Goal: Information Seeking & Learning: Compare options

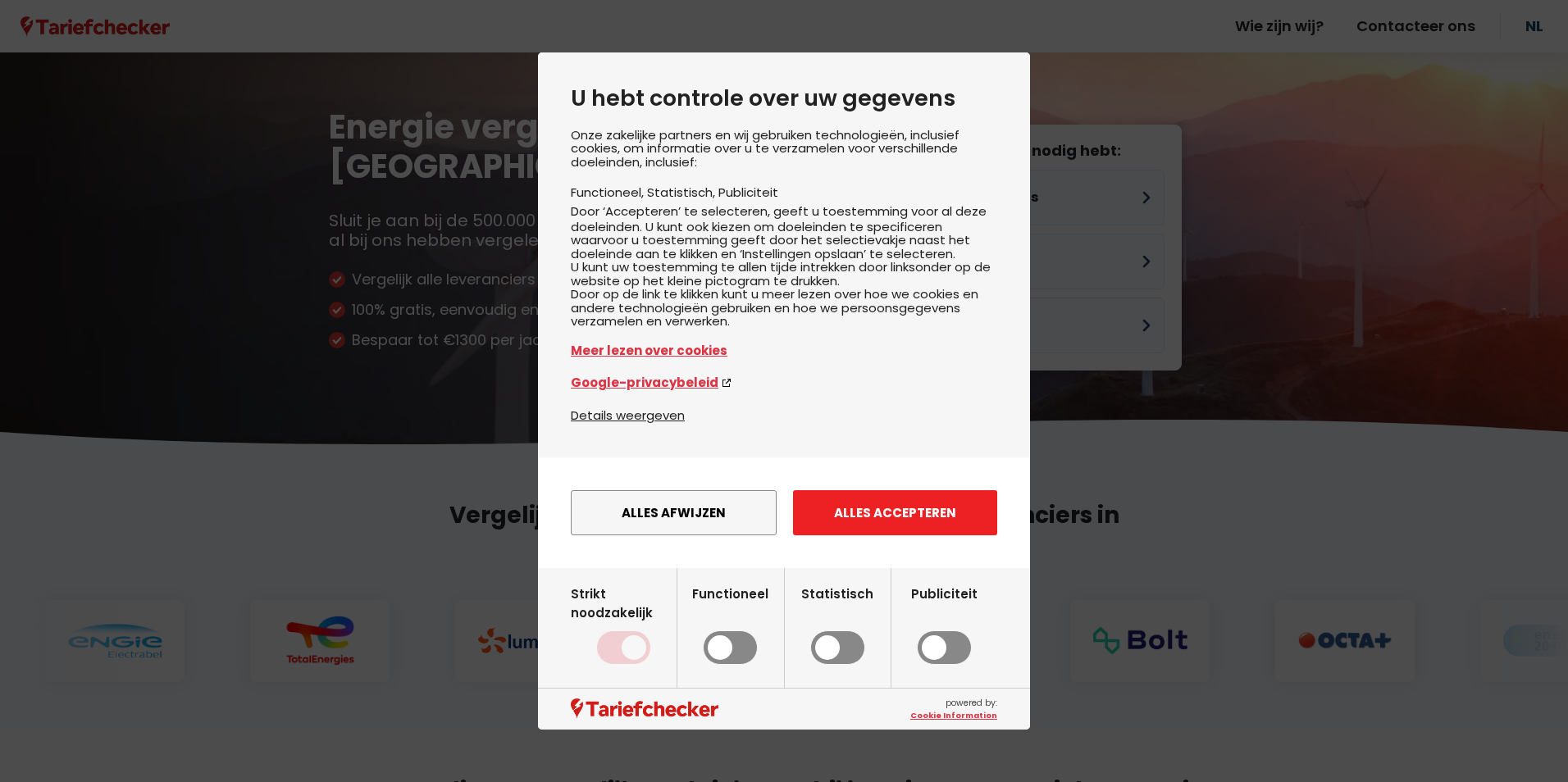
click at [898, 535] on button "Alles accepteren" at bounding box center [894, 512] width 204 height 45
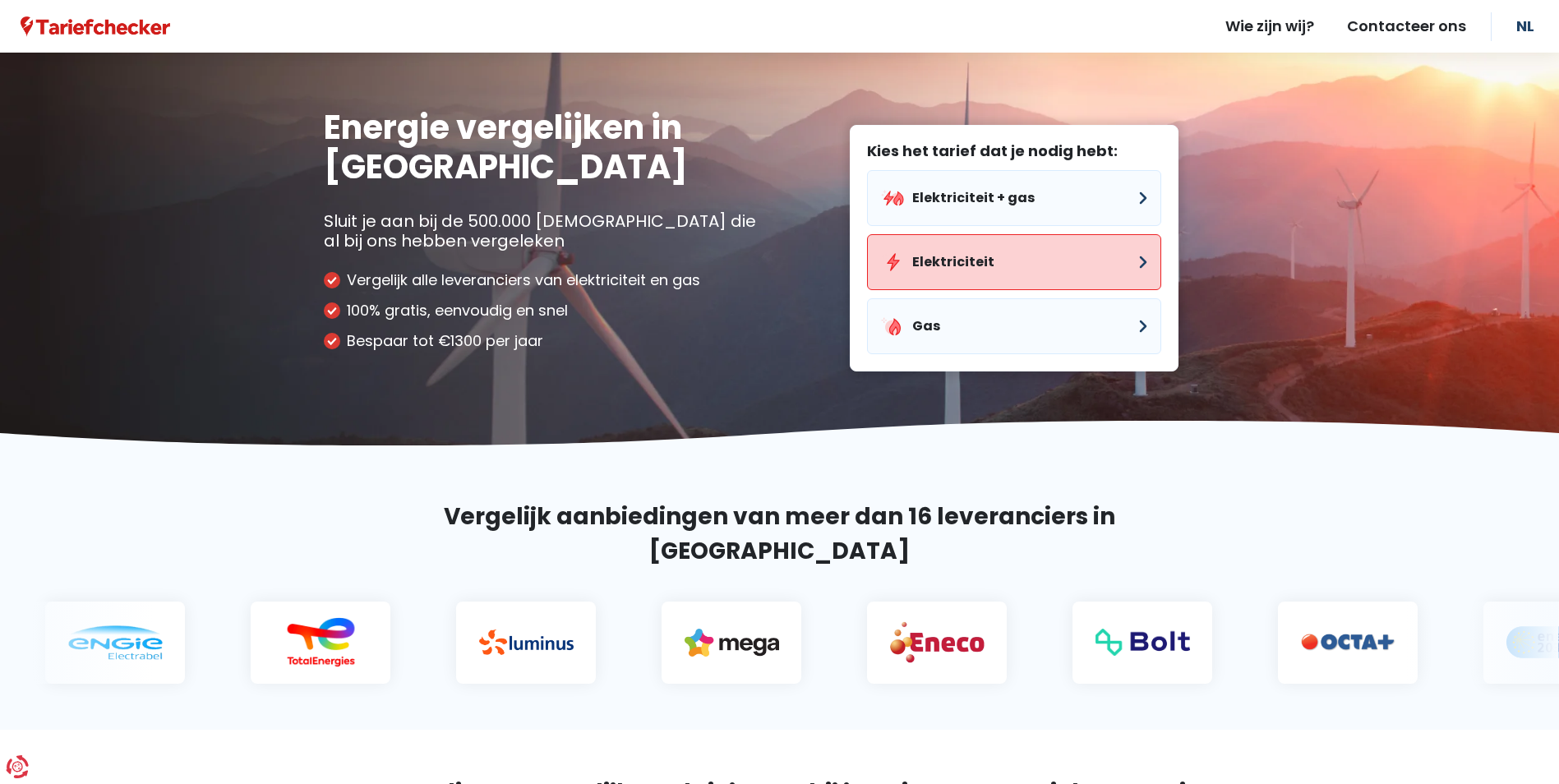
click at [979, 258] on button "Elektriciteit" at bounding box center [1014, 262] width 294 height 56
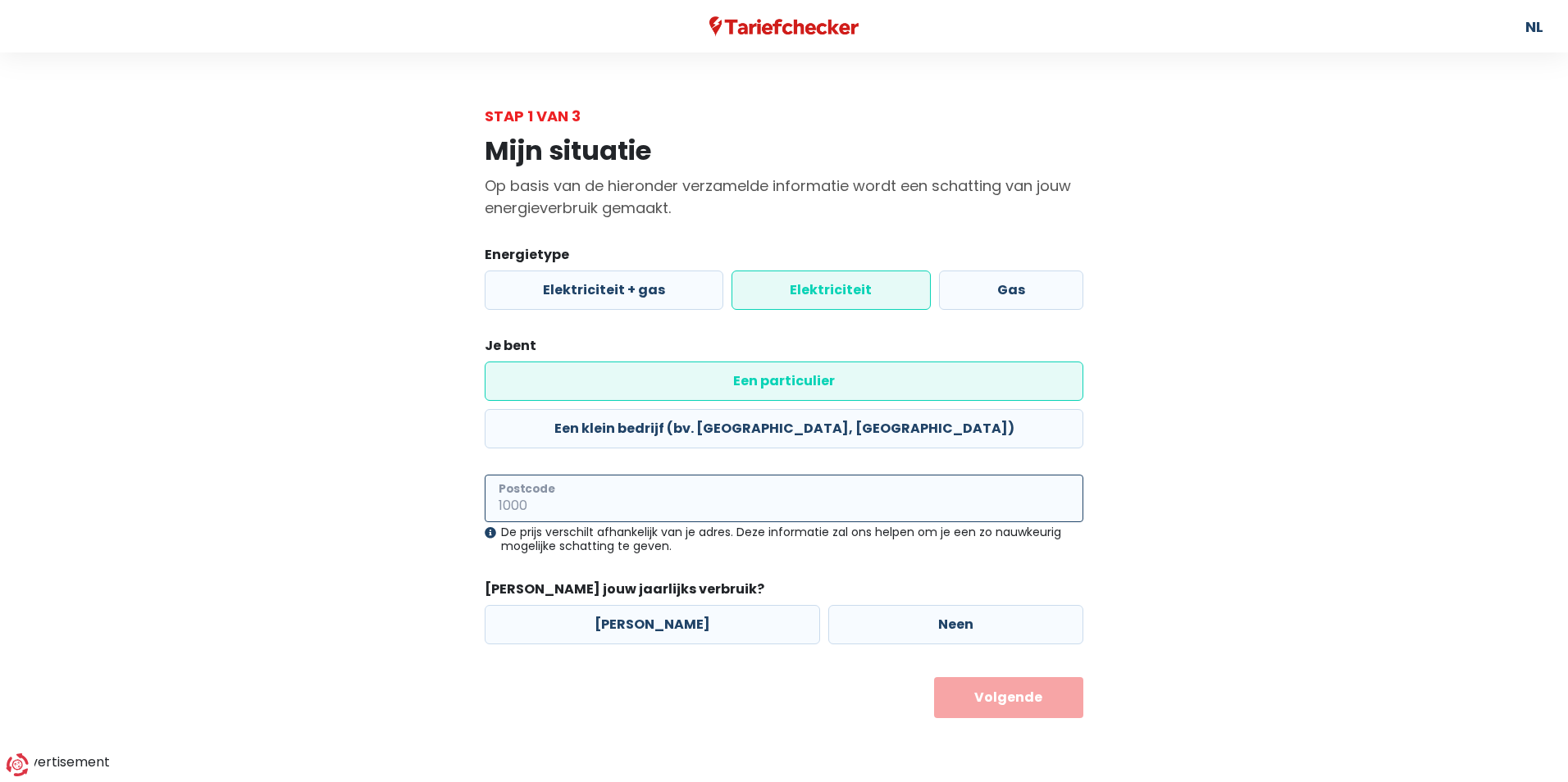
click at [618, 475] on input "Postcode" at bounding box center [783, 498] width 599 height 47
type input "9820"
drag, startPoint x: 1001, startPoint y: 607, endPoint x: 999, endPoint y: 575, distance: 32.1
click at [999, 575] on form "Energietype Elektriciteit + gas Elektriciteit Gas Je bent Een particulier Een k…" at bounding box center [783, 482] width 599 height 473
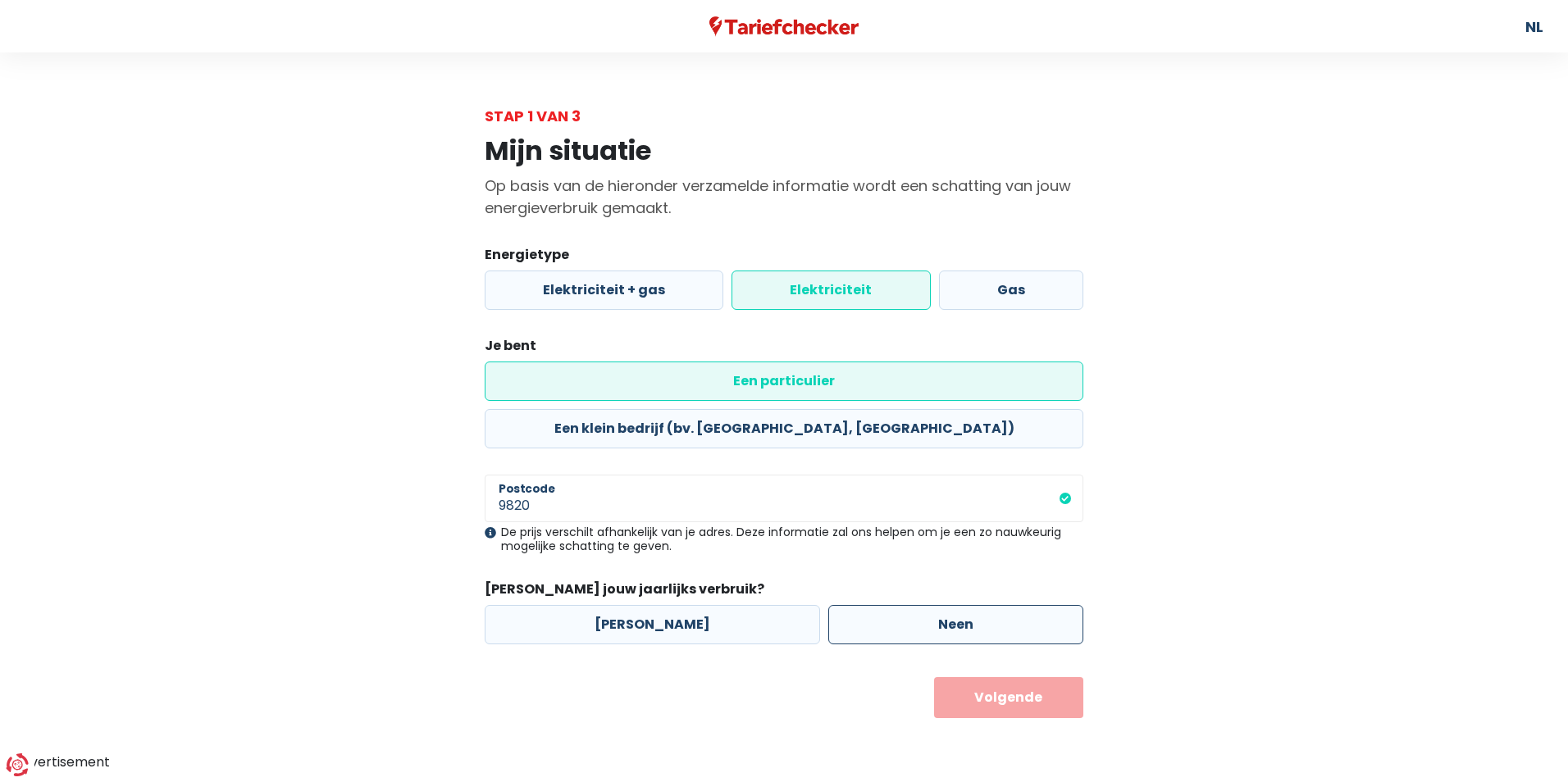
click at [998, 605] on label "Neen" at bounding box center [955, 625] width 255 height 39
click at [998, 605] on input "Neen" at bounding box center [955, 625] width 255 height 39
radio input "true"
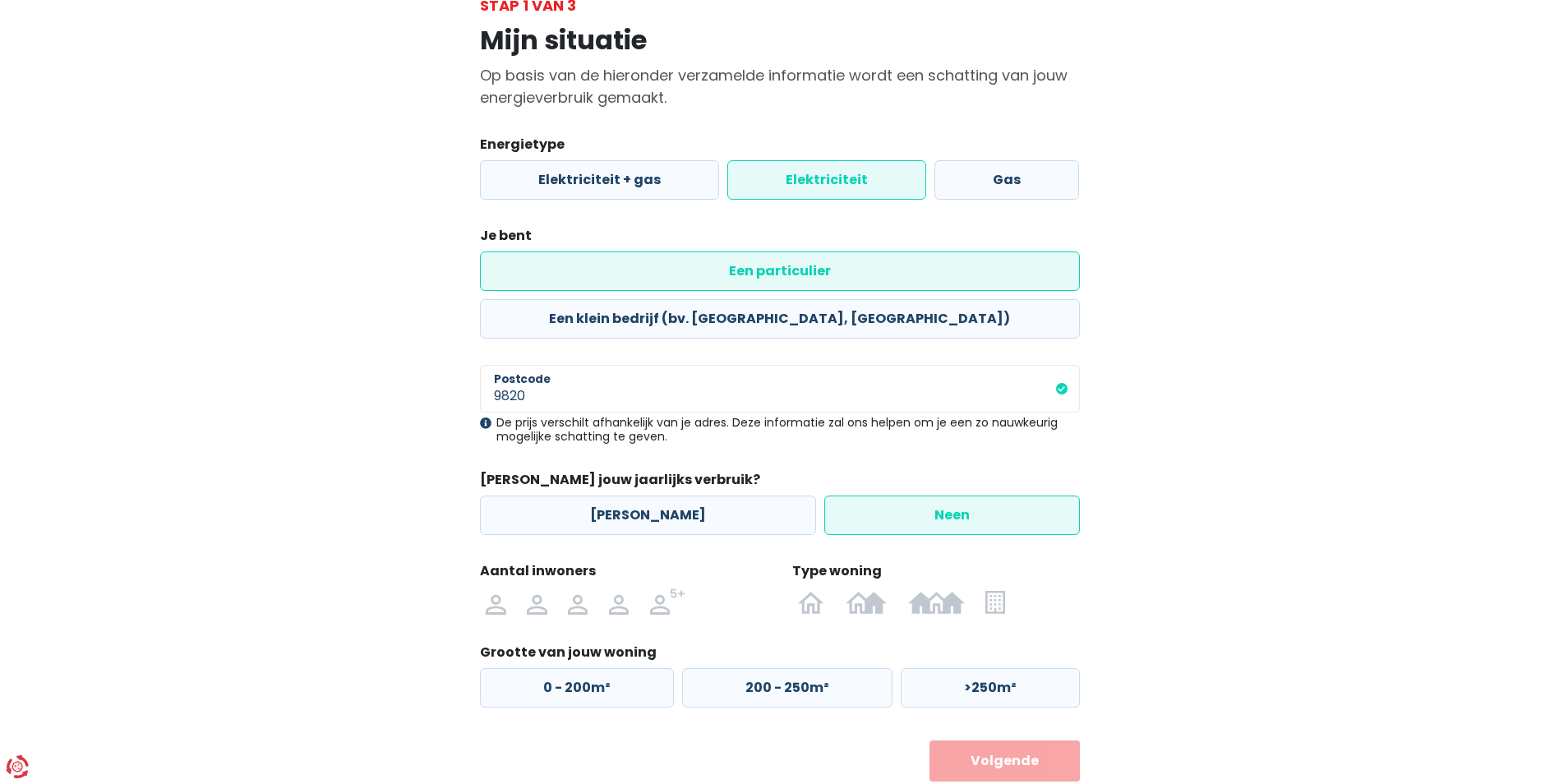
scroll to position [115, 0]
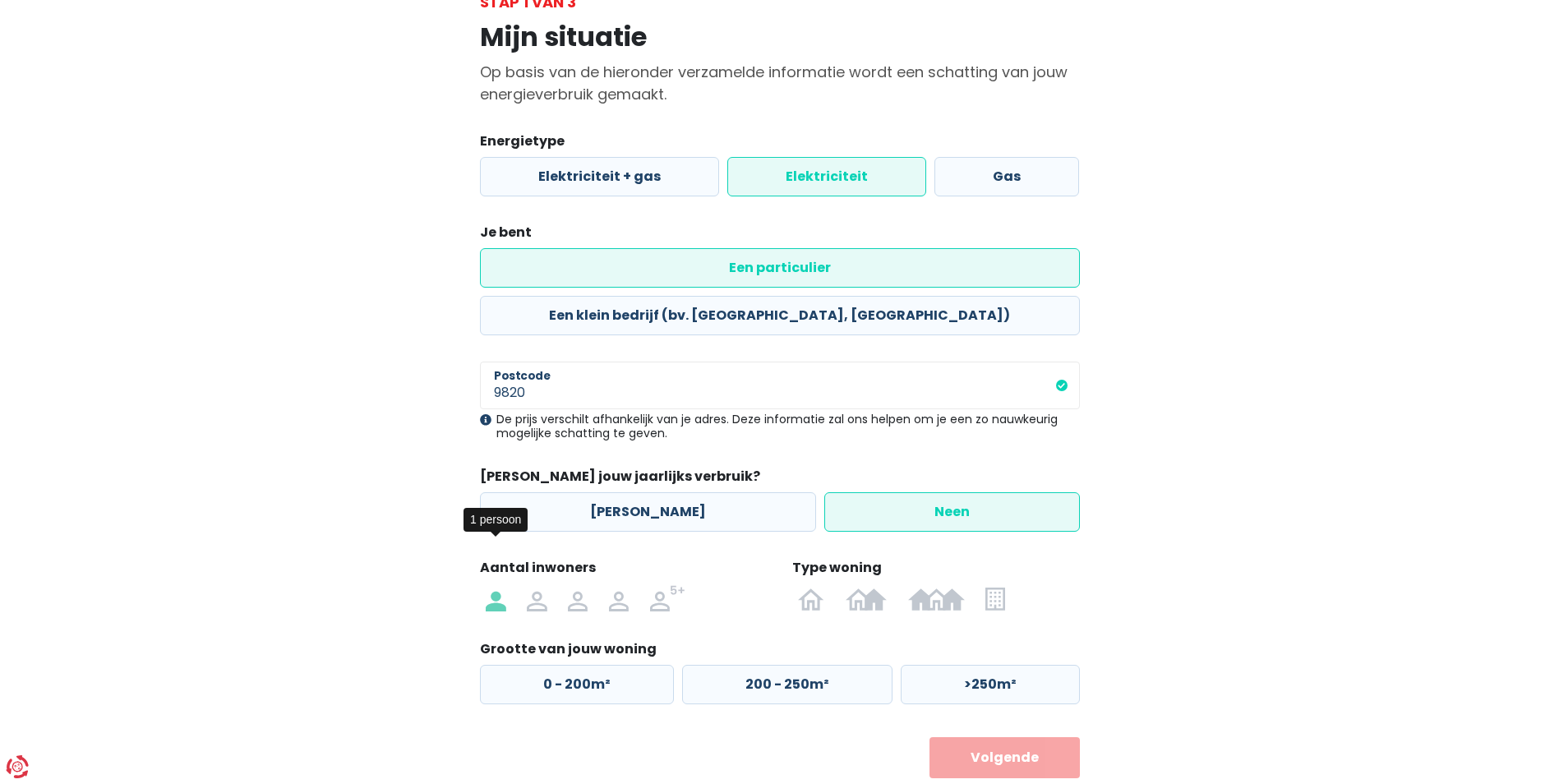
click at [494, 585] on img at bounding box center [495, 597] width 20 height 26
click at [494, 585] on input "radio" at bounding box center [496, 597] width 41 height 26
radio input "true"
click at [590, 664] on label "0 - 200m²" at bounding box center [577, 684] width 194 height 39
click at [590, 664] on input "0 - 200m²" at bounding box center [577, 684] width 194 height 39
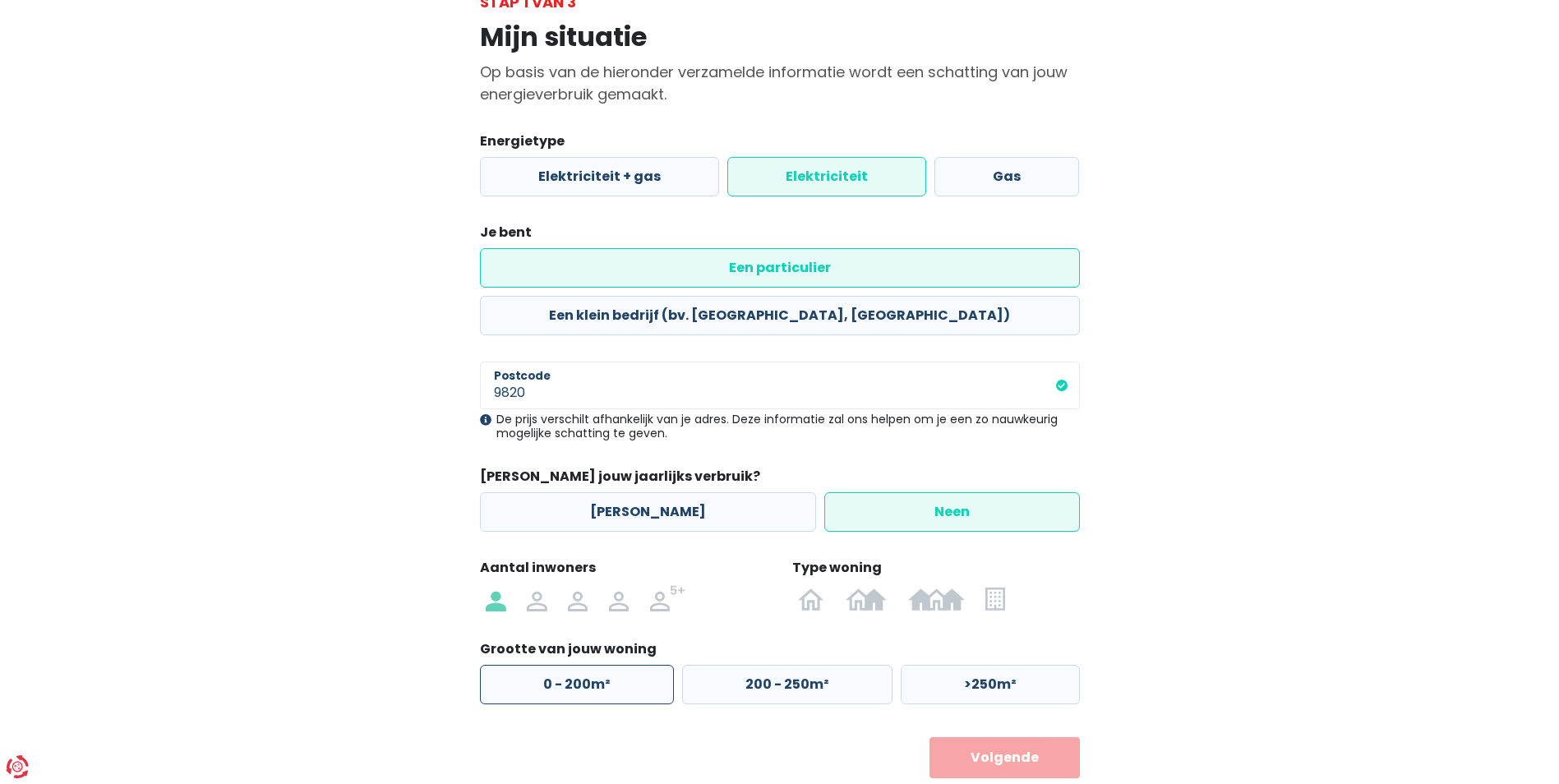
radio input "true"
click at [1001, 585] on img at bounding box center [995, 597] width 19 height 26
click at [1001, 585] on input "radio" at bounding box center [995, 597] width 40 height 26
radio input "true"
click at [603, 664] on label "0 - 50m²" at bounding box center [576, 684] width 193 height 39
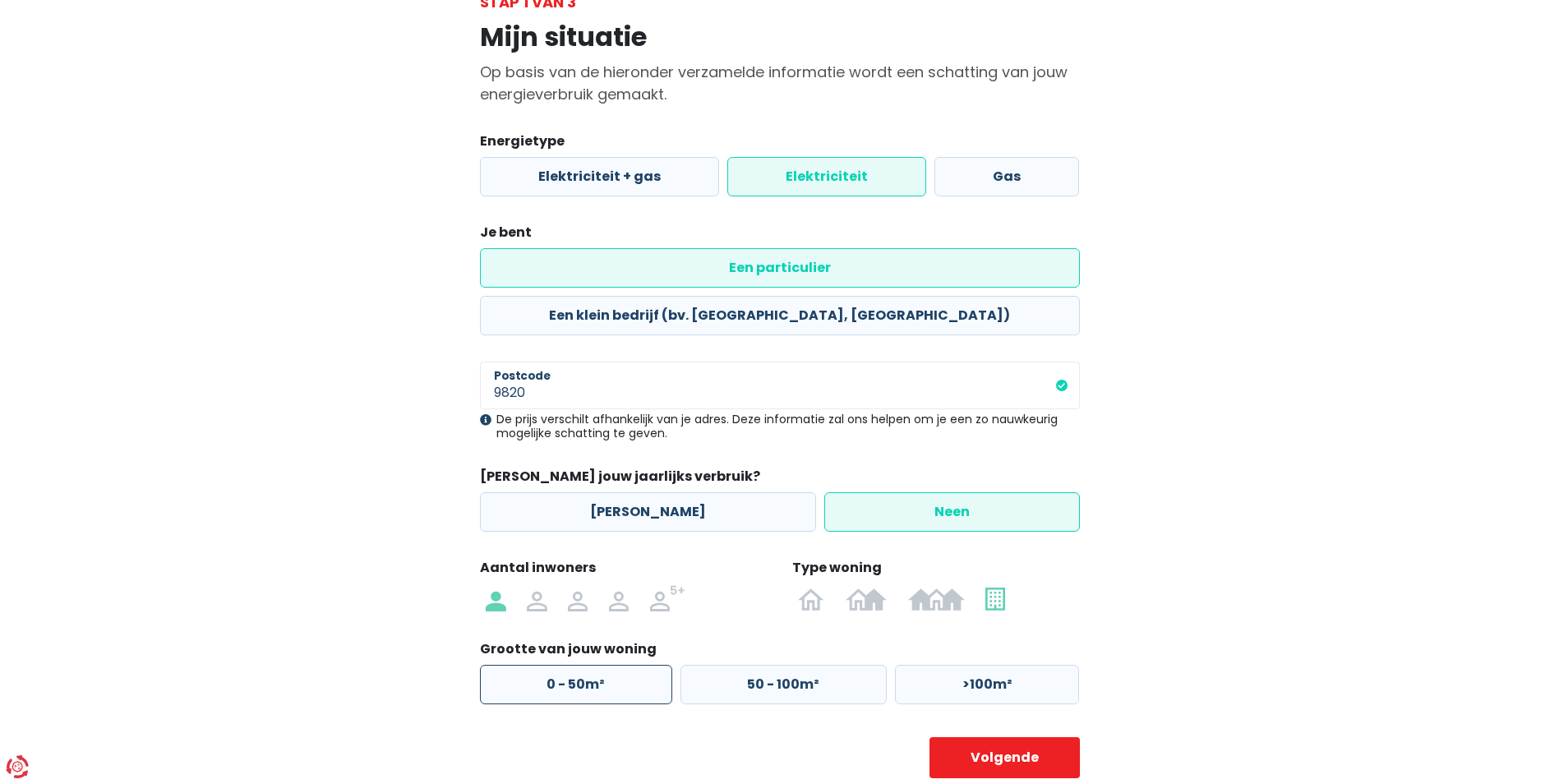
click at [603, 664] on input "0 - 50m²" at bounding box center [576, 684] width 193 height 39
radio input "true"
click at [990, 737] on button "Volgende" at bounding box center [1004, 758] width 150 height 41
select select
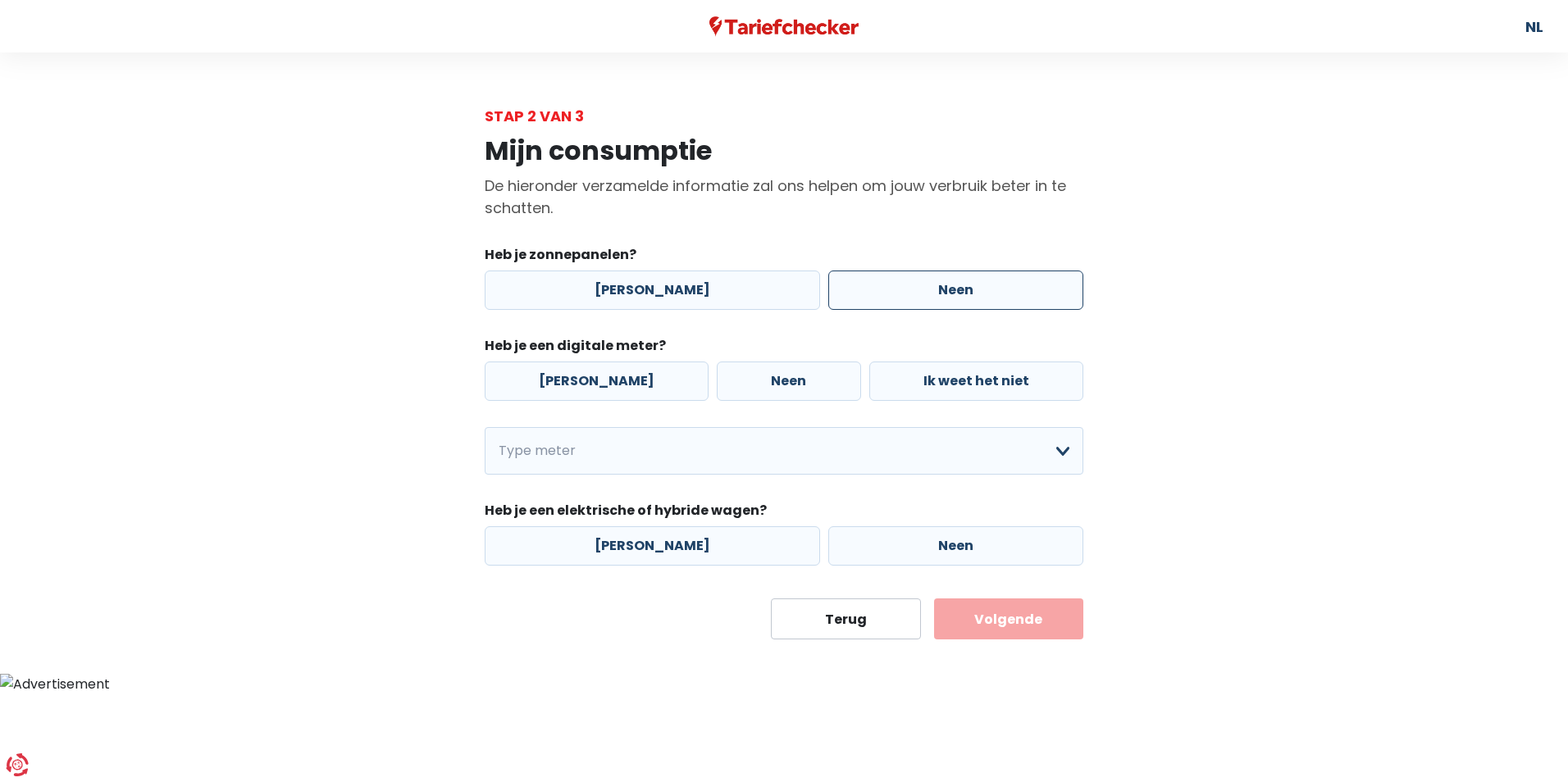
click at [900, 289] on label "Neen" at bounding box center [955, 290] width 255 height 39
click at [900, 289] on input "Neen" at bounding box center [955, 290] width 255 height 39
radio input "true"
click at [569, 388] on label "[PERSON_NAME]" at bounding box center [596, 381] width 224 height 39
click at [569, 388] on input "[PERSON_NAME]" at bounding box center [596, 381] width 224 height 39
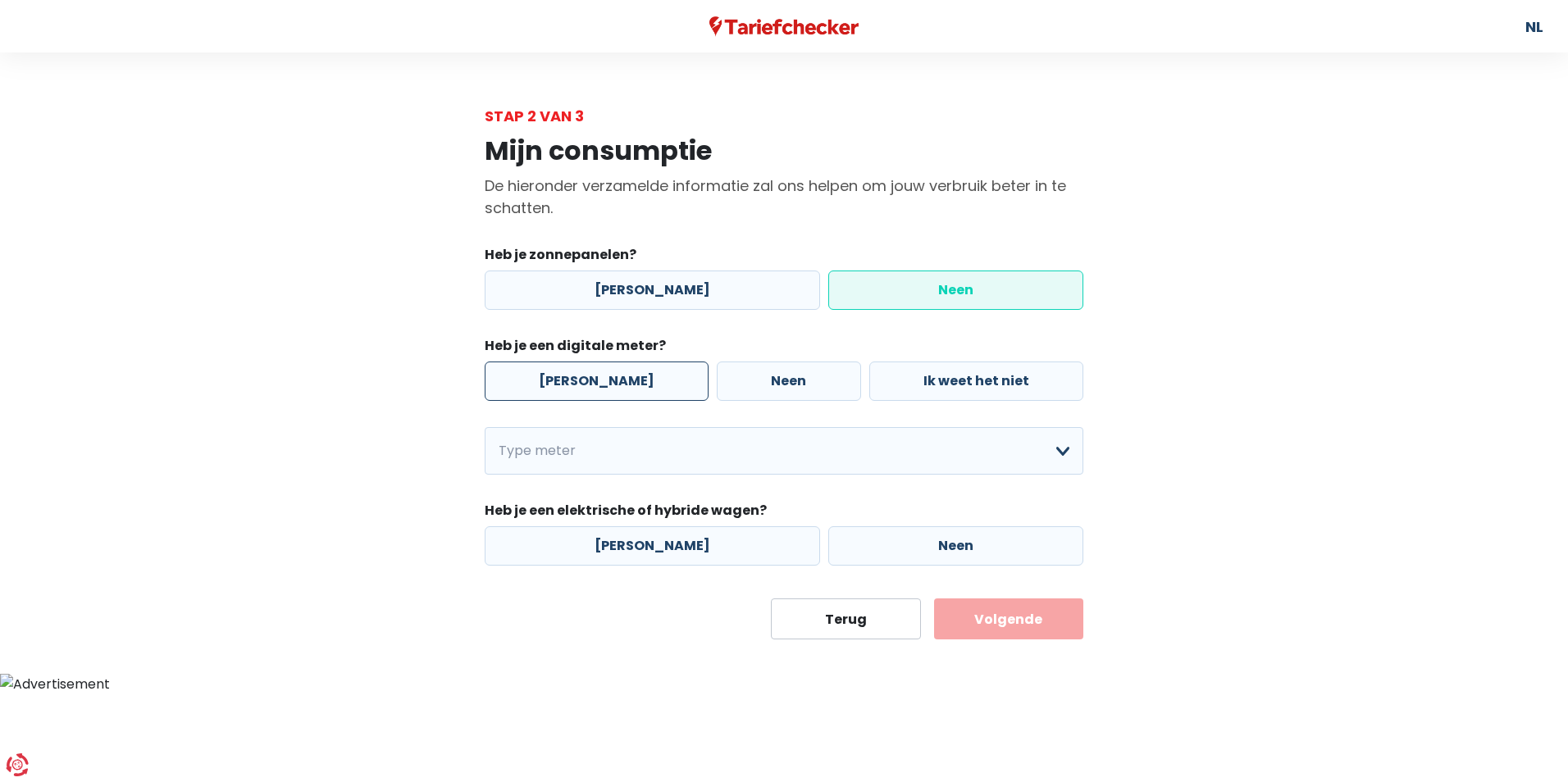
radio input "true"
click at [577, 462] on select "Enkelvoudig Tweevoudig Enkelvoudig + uitsluitend nachttarief Tweevoudig + uitsl…" at bounding box center [783, 451] width 599 height 47
select select "day_night_bi_hourly"
click at [484, 427] on select "Enkelvoudig Tweevoudig Enkelvoudig + uitsluitend nachttarief Tweevoudig + uitsl…" at bounding box center [783, 451] width 599 height 47
click at [886, 545] on label "Neen" at bounding box center [955, 546] width 255 height 39
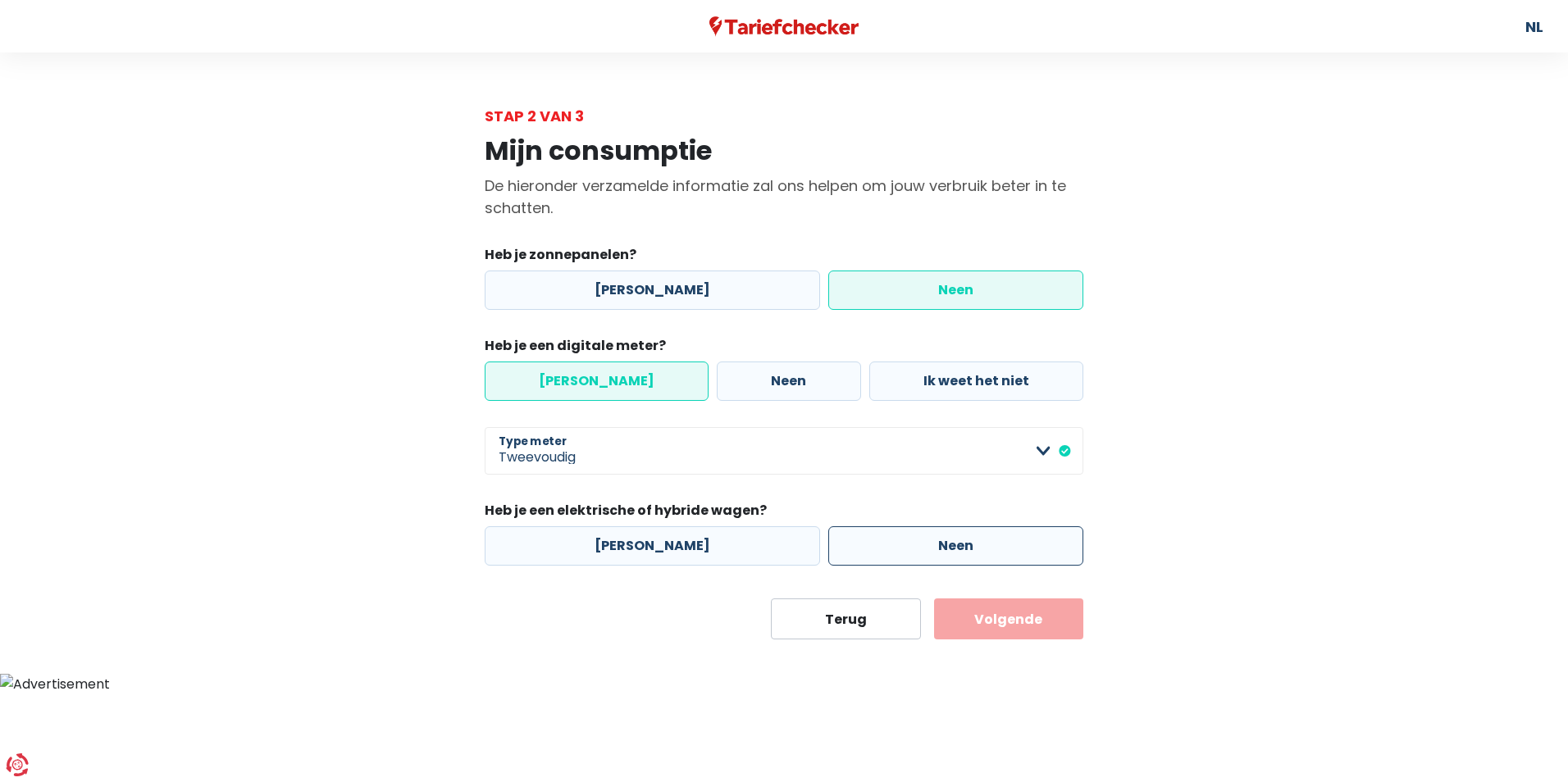
click at [886, 545] on input "Neen" at bounding box center [955, 546] width 255 height 39
radio input "true"
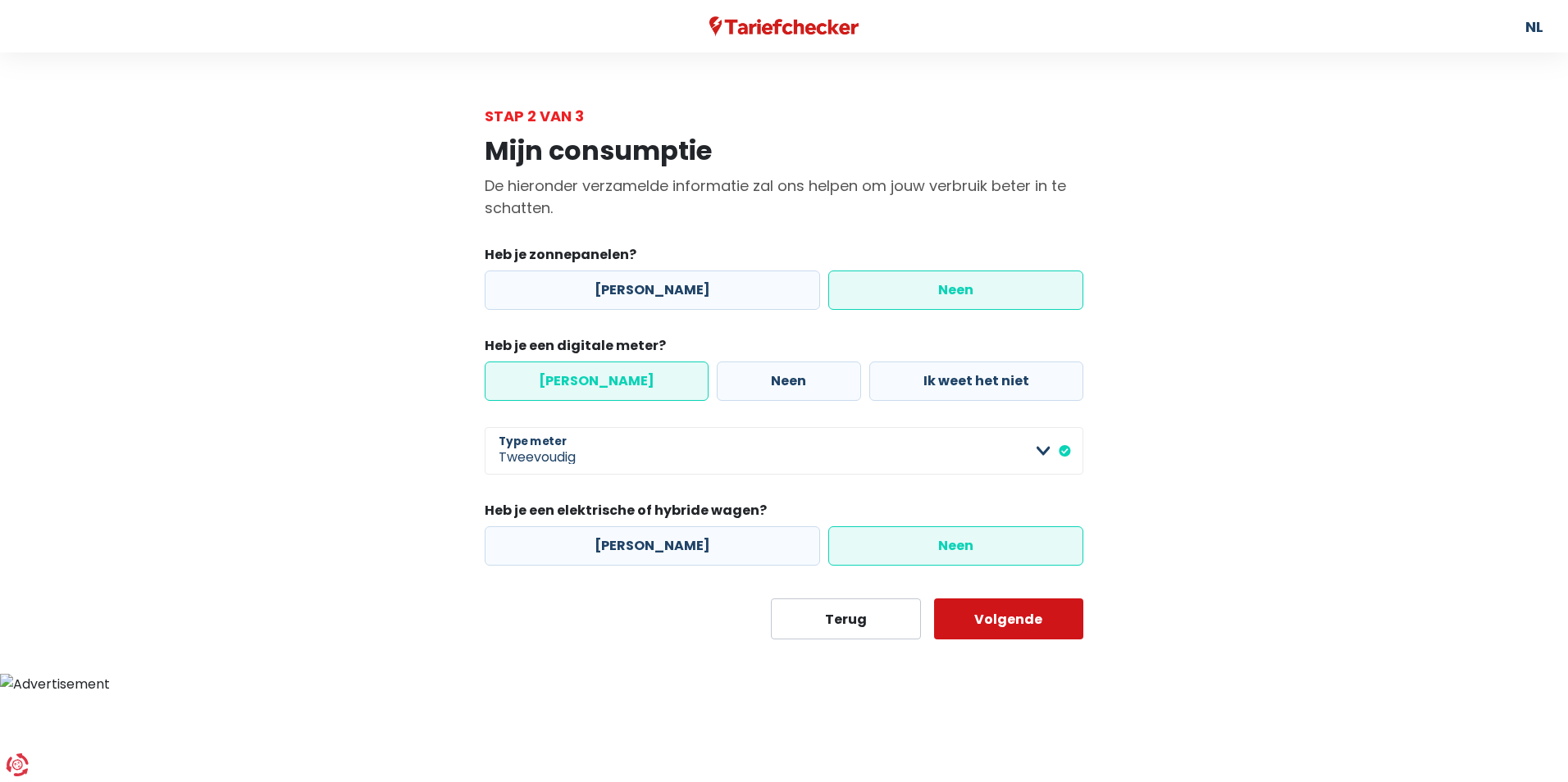
click at [1037, 622] on button "Volgende" at bounding box center [1008, 619] width 150 height 41
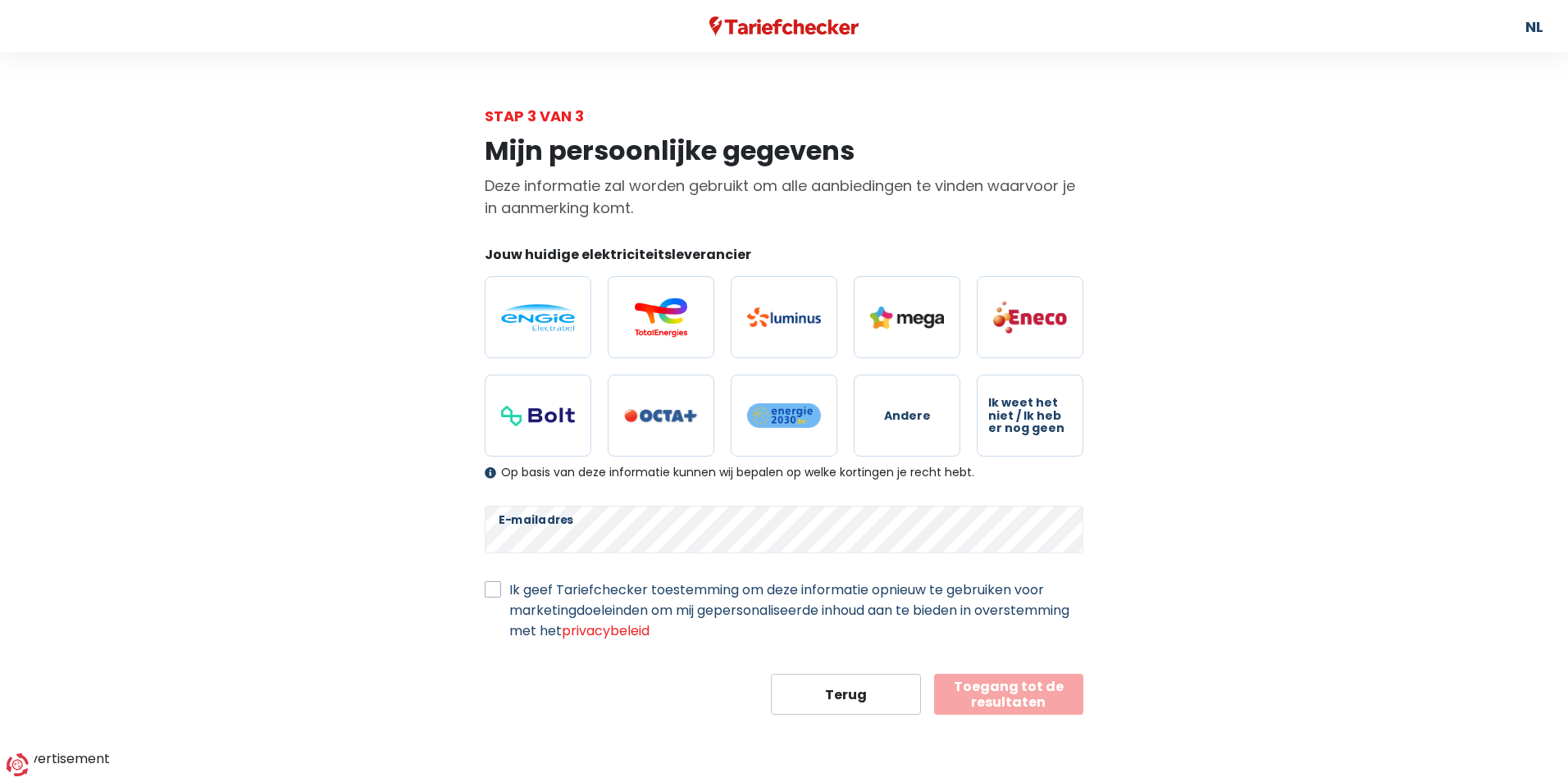
click at [509, 591] on label "Ik geef Tariefchecker toestemming om deze informatie opnieuw te gebruiken voor …" at bounding box center [796, 610] width 574 height 62
click at [494, 591] on input "Ik geef Tariefchecker toestemming om deze informatie opnieuw te gebruiken voor …" at bounding box center [492, 587] width 16 height 16
checkbox input "true"
click at [534, 315] on img at bounding box center [538, 317] width 74 height 27
click at [534, 315] on input "radio" at bounding box center [538, 317] width 107 height 82
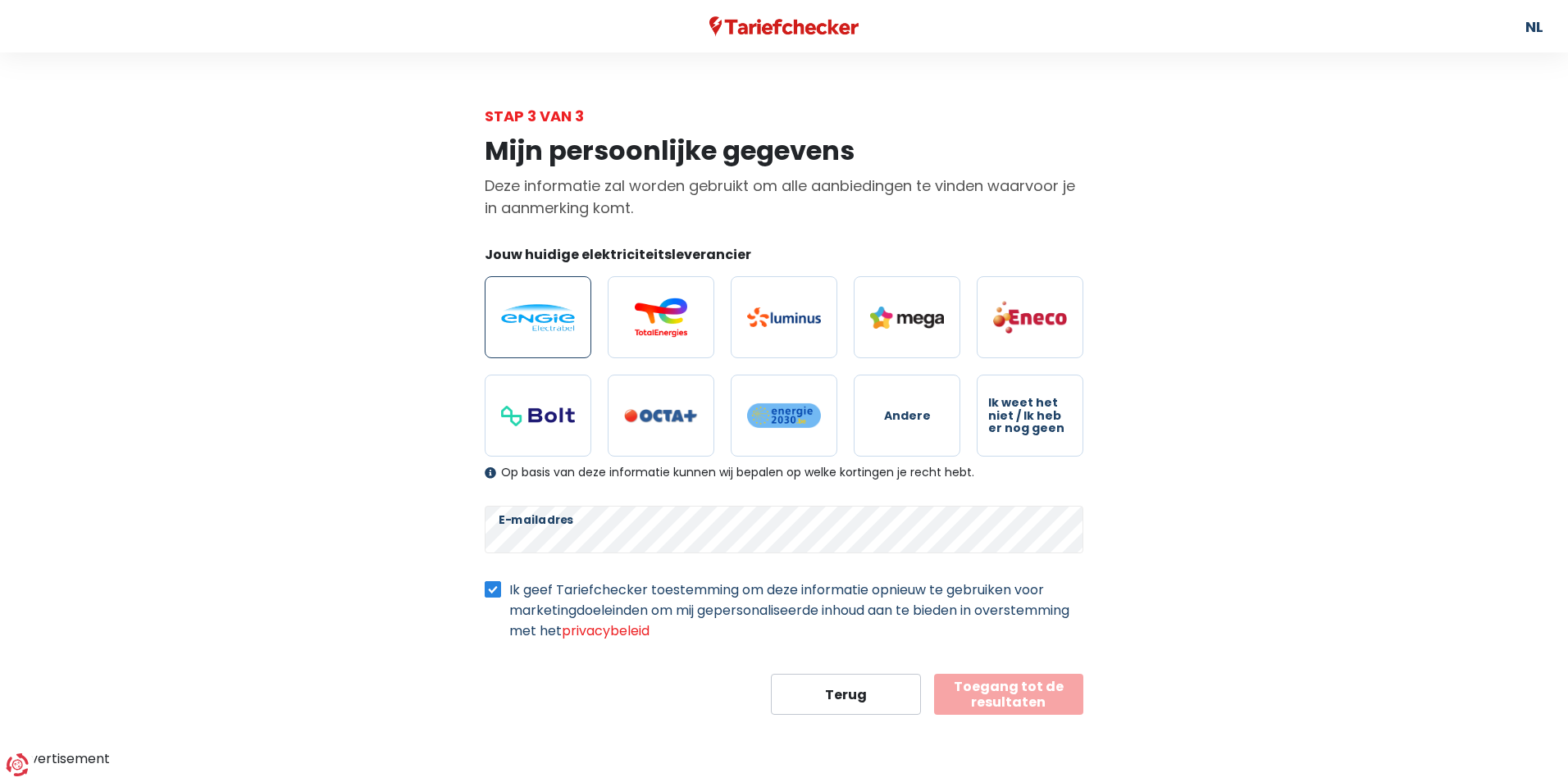
radio input "true"
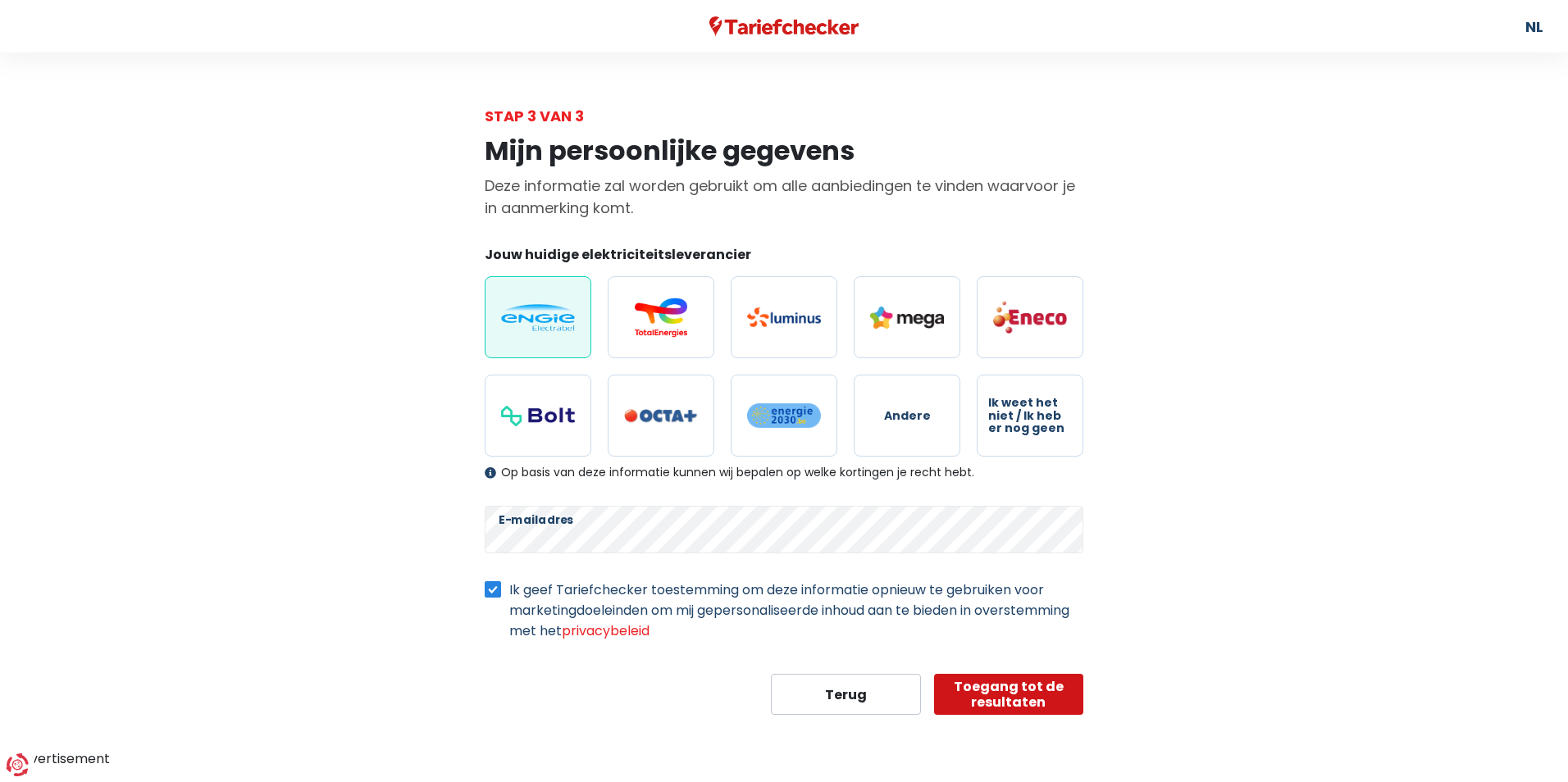
click at [1013, 701] on button "Toegang tot de resultaten" at bounding box center [1008, 694] width 150 height 41
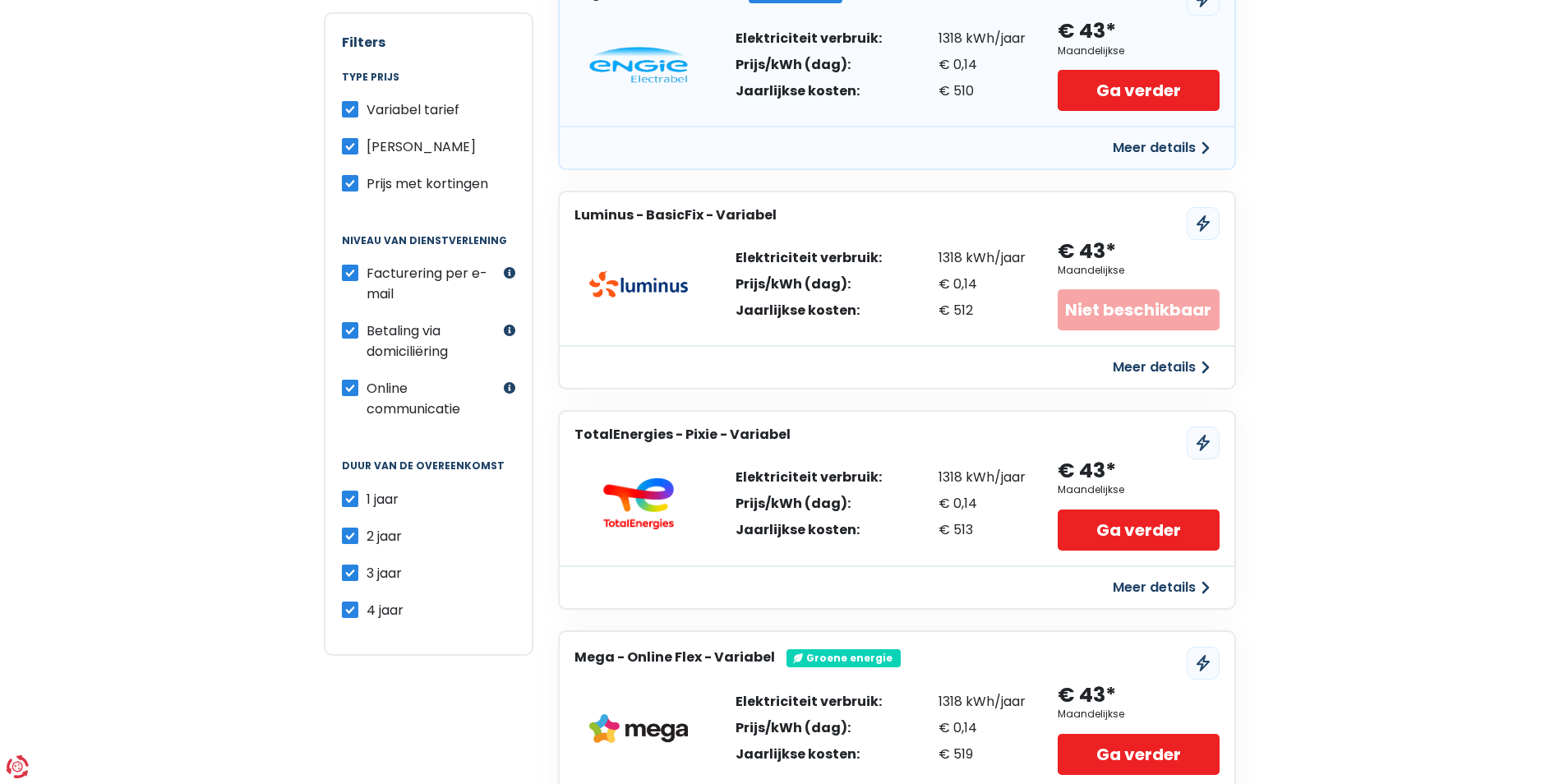
scroll to position [156, 0]
